Goal: Check status: Check status

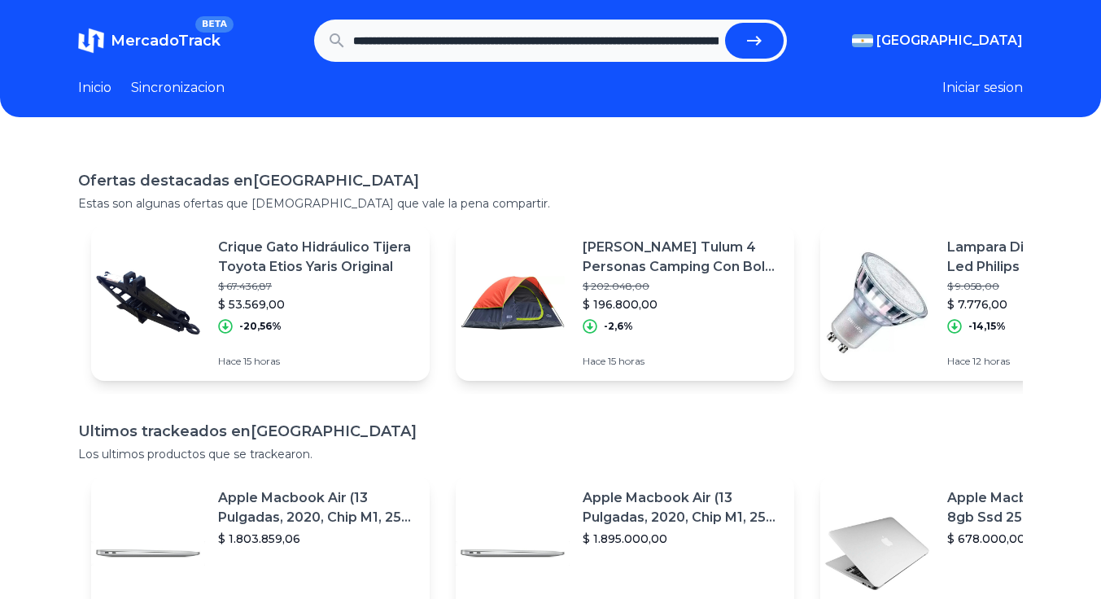
scroll to position [0, 1794]
click at [766, 31] on icon "submit" at bounding box center [760, 41] width 20 height 20
type input "**********"
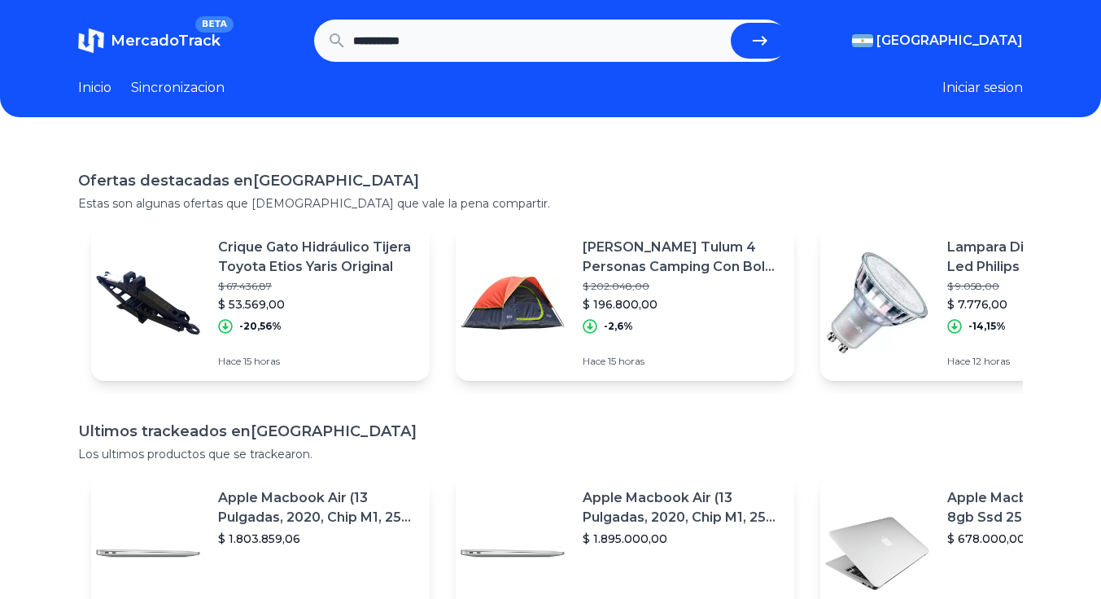
scroll to position [0, 0]
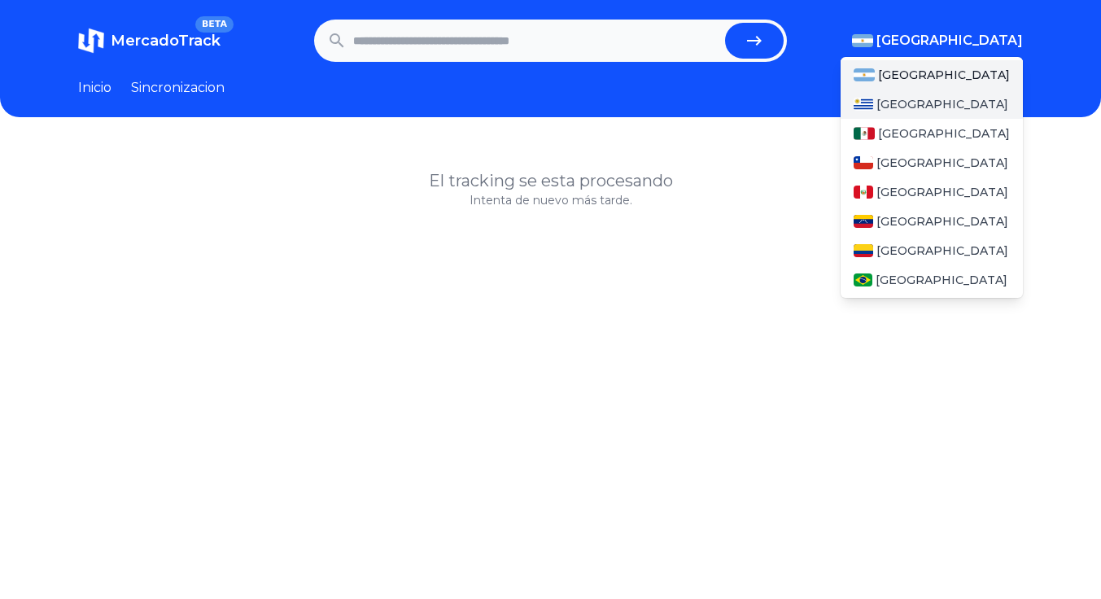
click at [926, 111] on span "[GEOGRAPHIC_DATA]" at bounding box center [942, 104] width 132 height 16
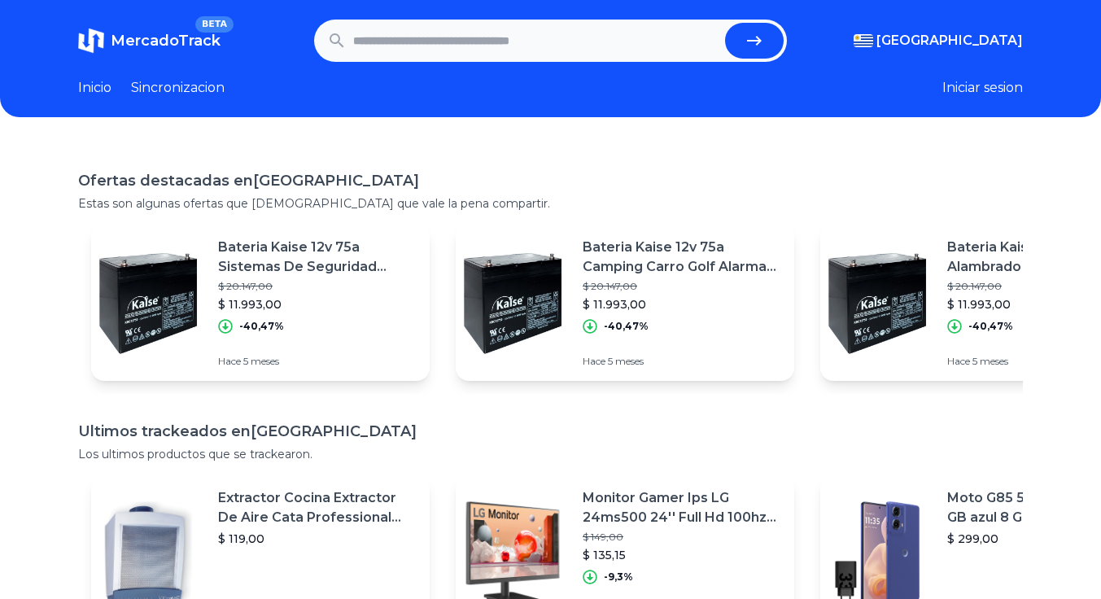
drag, startPoint x: 648, startPoint y: 135, endPoint x: 613, endPoint y: 71, distance: 73.2
click at [648, 135] on div "MercadoTrack BETA Uruguay Argentina Uruguay Mexico Chile Peru Venezuela Colombi…" at bounding box center [550, 446] width 1101 height 892
click at [605, 46] on input "text" at bounding box center [535, 41] width 365 height 36
paste input "**********"
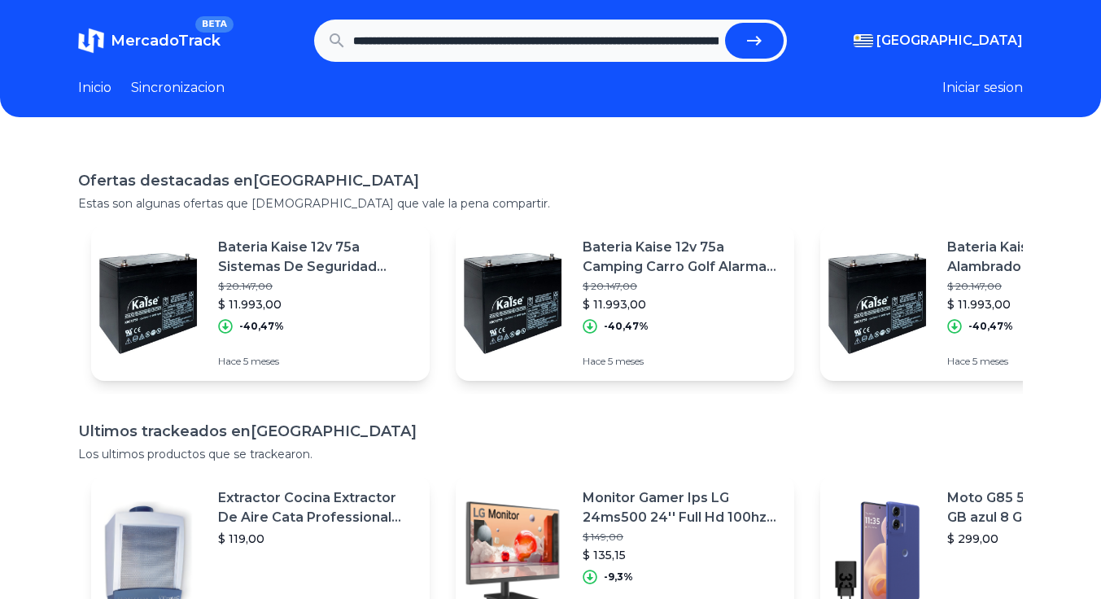
scroll to position [0, 1794]
click at [767, 32] on icon "submit" at bounding box center [760, 41] width 20 height 20
type input "**********"
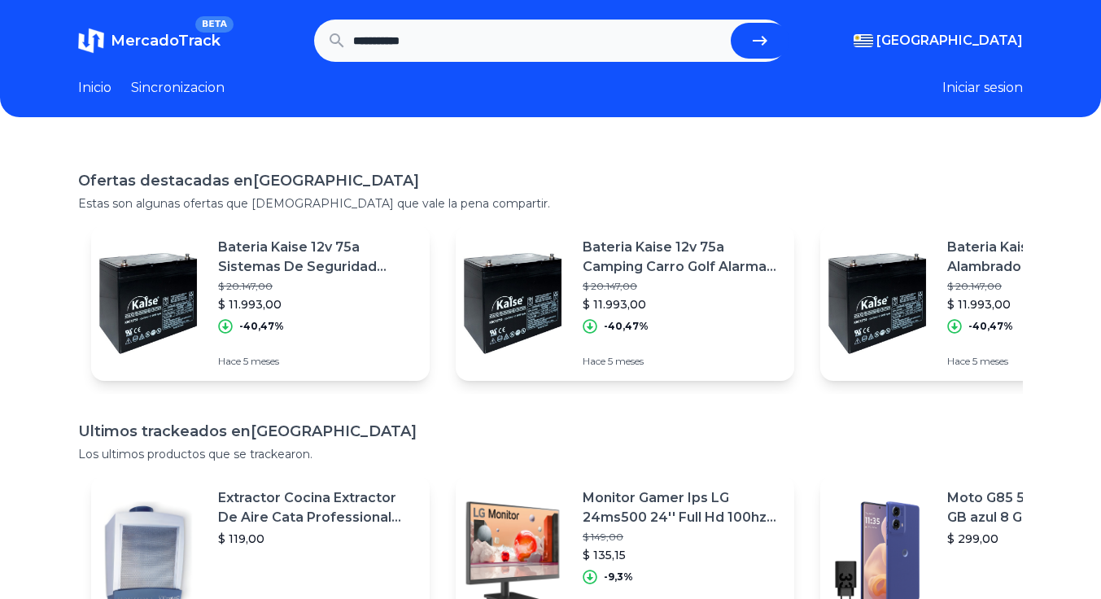
scroll to position [0, 0]
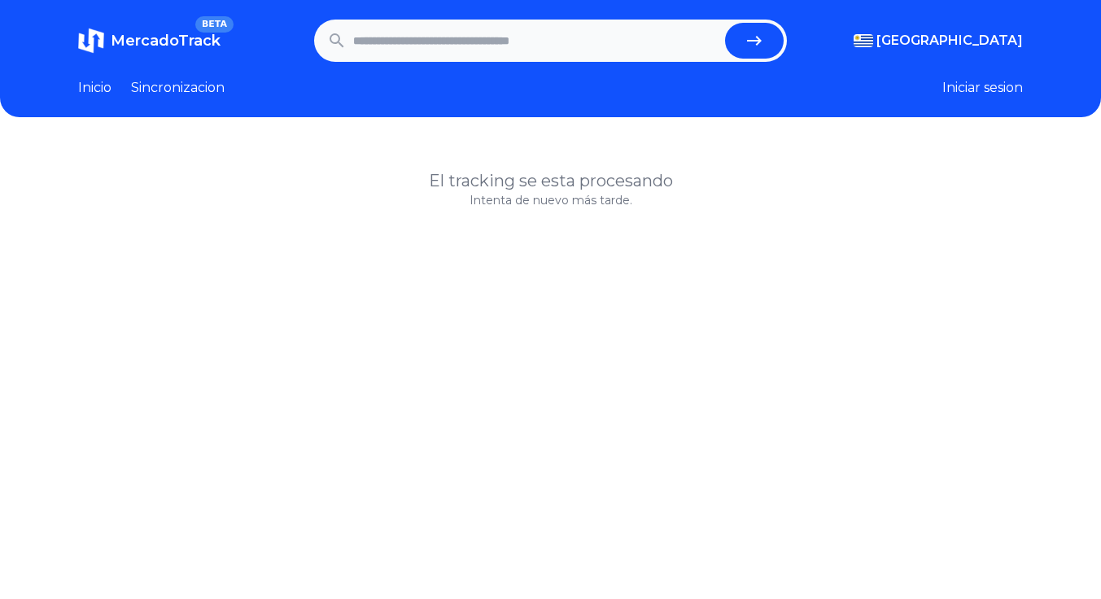
click at [582, 39] on input "text" at bounding box center [535, 41] width 365 height 36
paste input "**********"
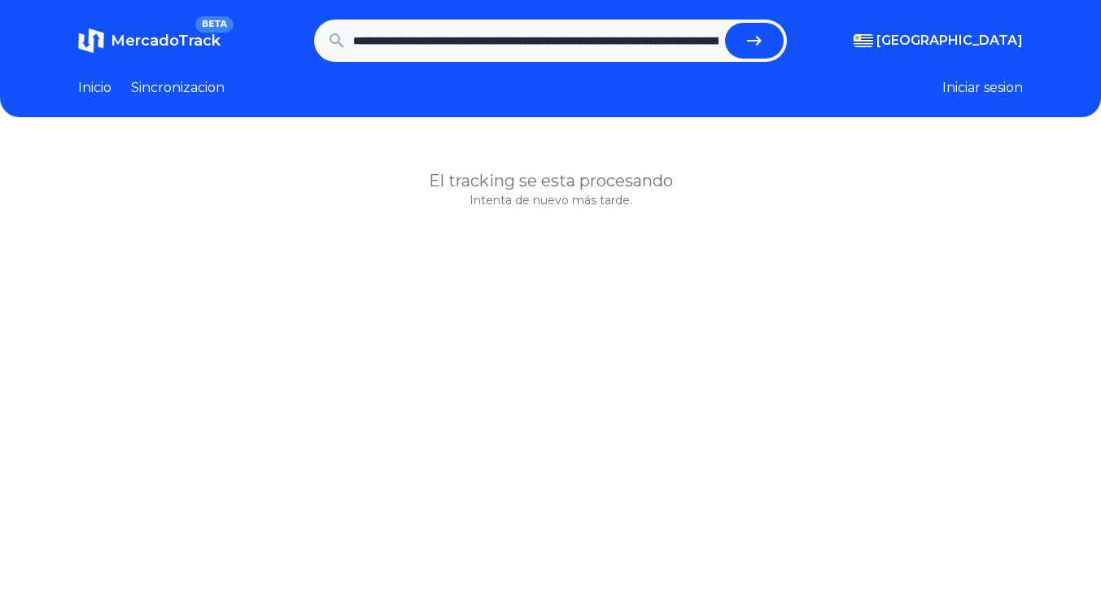
scroll to position [0, 2153]
click at [740, 44] on button "submit" at bounding box center [760, 41] width 59 height 36
type input "**********"
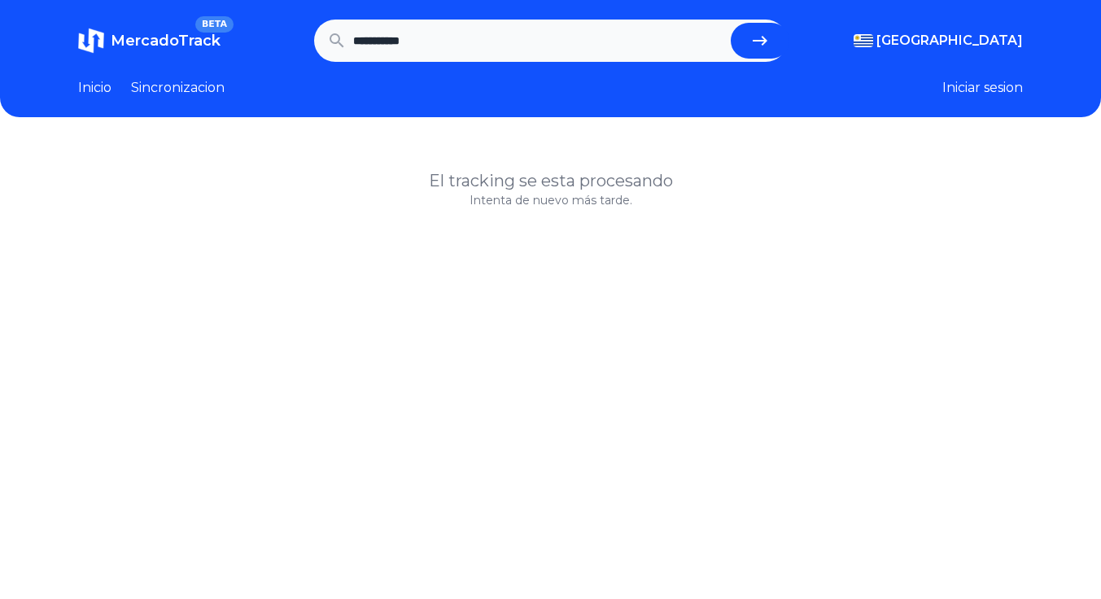
scroll to position [0, 0]
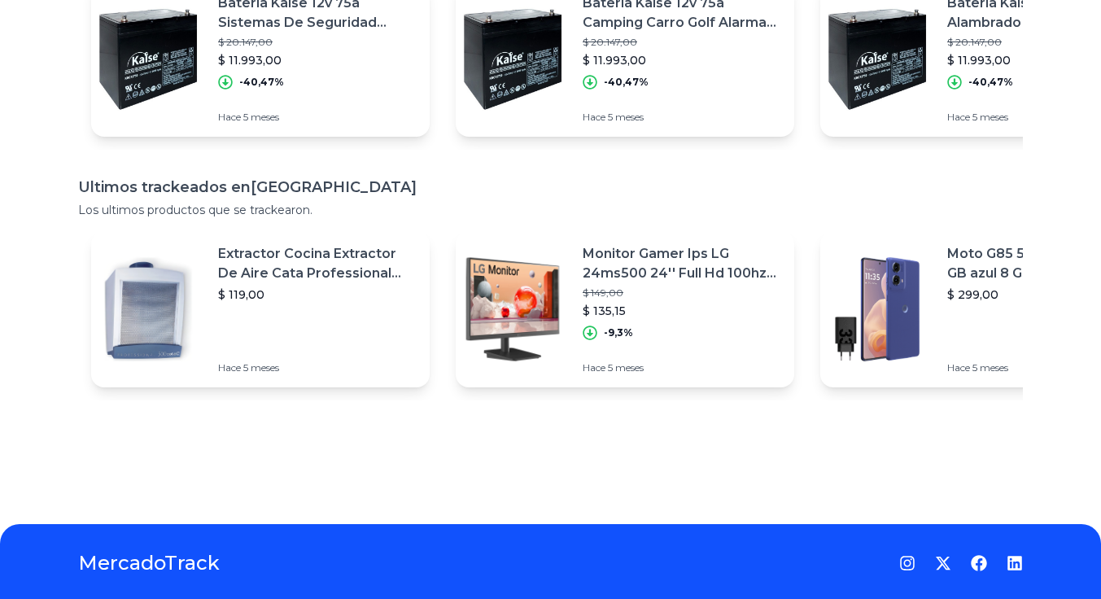
scroll to position [81, 0]
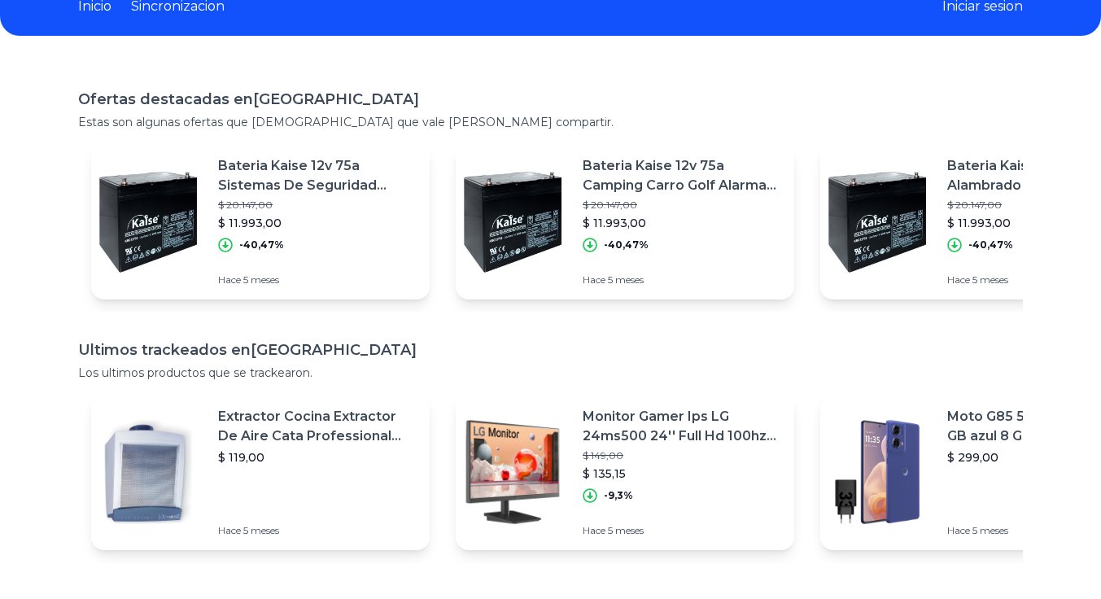
drag, startPoint x: 612, startPoint y: 314, endPoint x: 475, endPoint y: 334, distance: 138.1
click at [475, 334] on main "Ofertas destacadas en [GEOGRAPHIC_DATA] Estas son algunas ofertas que [DEMOGRAP…" at bounding box center [550, 325] width 945 height 475
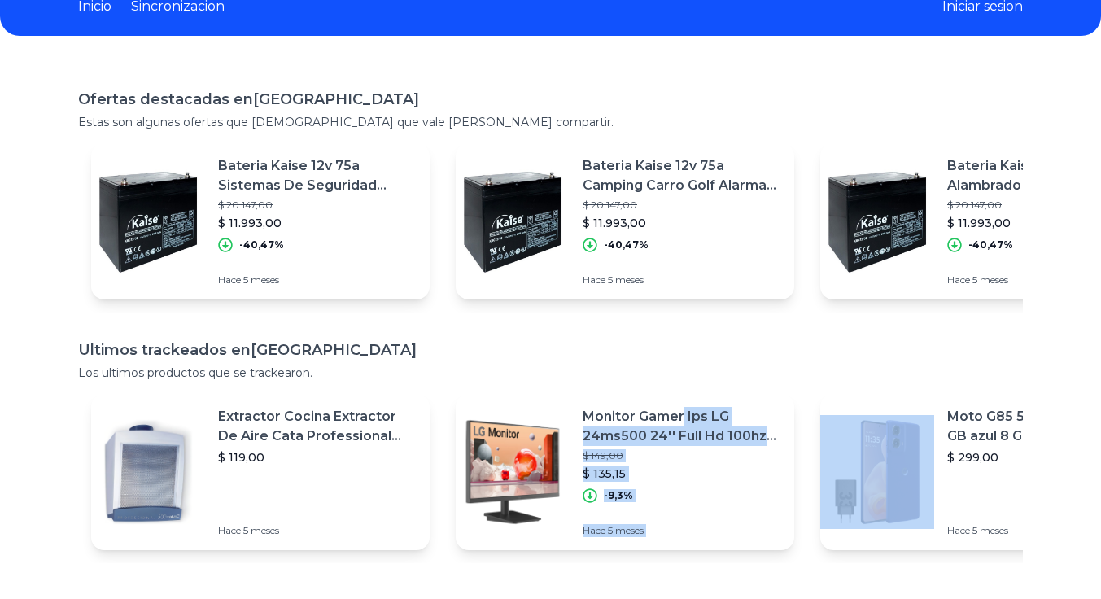
drag, startPoint x: 815, startPoint y: 399, endPoint x: 588, endPoint y: 327, distance: 238.3
click at [604, 383] on section "Extractor Cocina Extractor De Aire Cata Professional 500 Color [PERSON_NAME] $ …" at bounding box center [550, 472] width 945 height 182
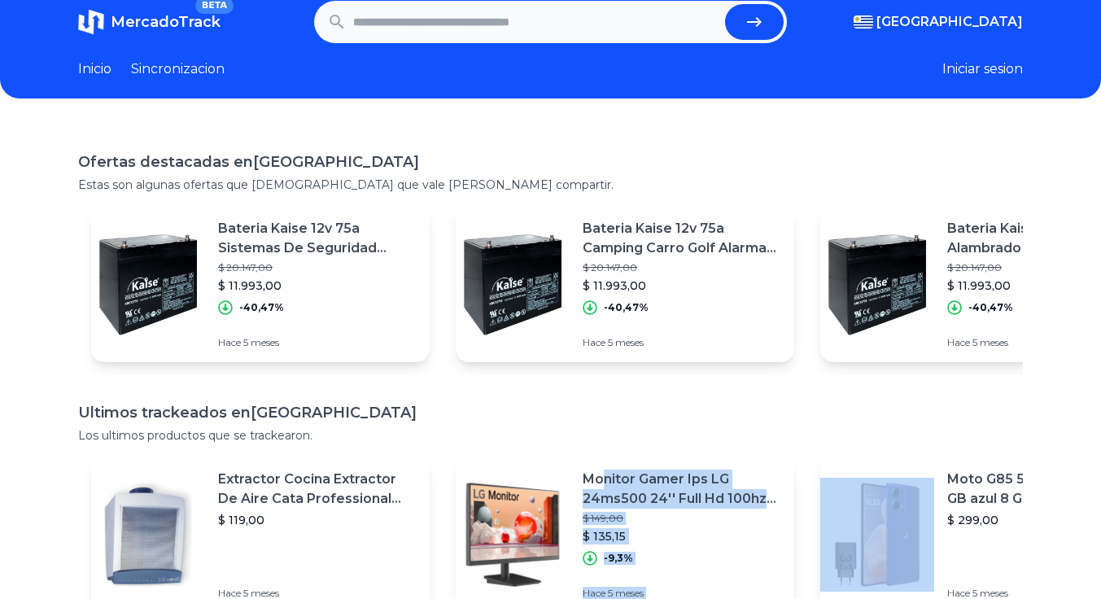
scroll to position [0, 0]
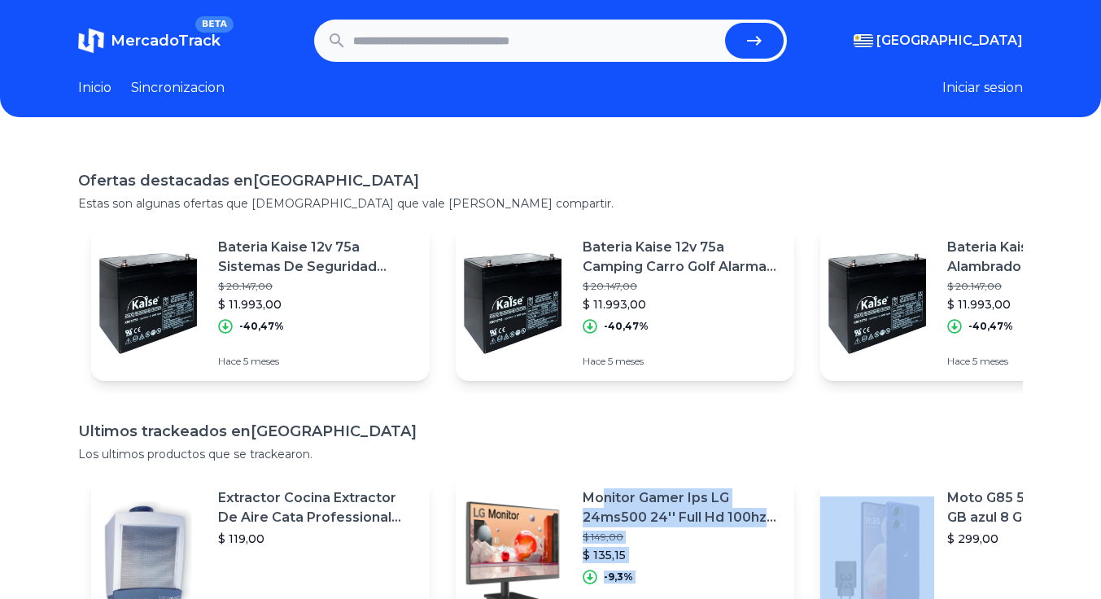
click at [172, 88] on link "Sincronizacion" at bounding box center [178, 88] width 94 height 20
